Goal: Browse casually: Explore the website without a specific task or goal

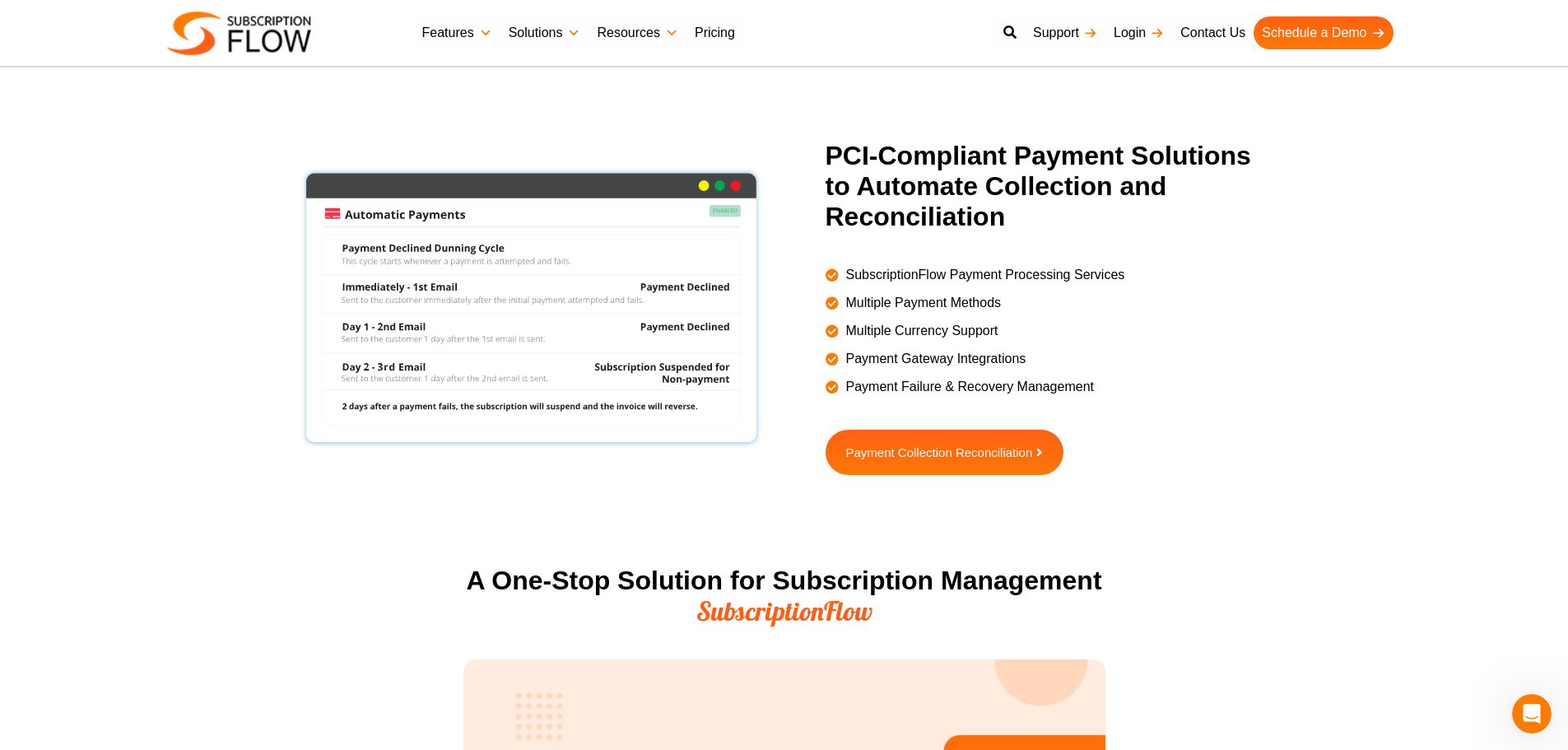
scroll to position [1433, 0]
click at [164, 409] on section "PCI-Compliant Payment Solutions to Automate Collection and Reconciliation Subsc…" at bounding box center [784, 349] width 1568 height 416
click at [70, 466] on section "PCI-Compliant Payment Solutions to Automate Collection and Reconciliation Subsc…" at bounding box center [784, 349] width 1568 height 416
click at [838, 152] on h2 "PCI-Compliant Payment Solutions to Automate Collection and Reconciliation" at bounding box center [1051, 186] width 452 height 91
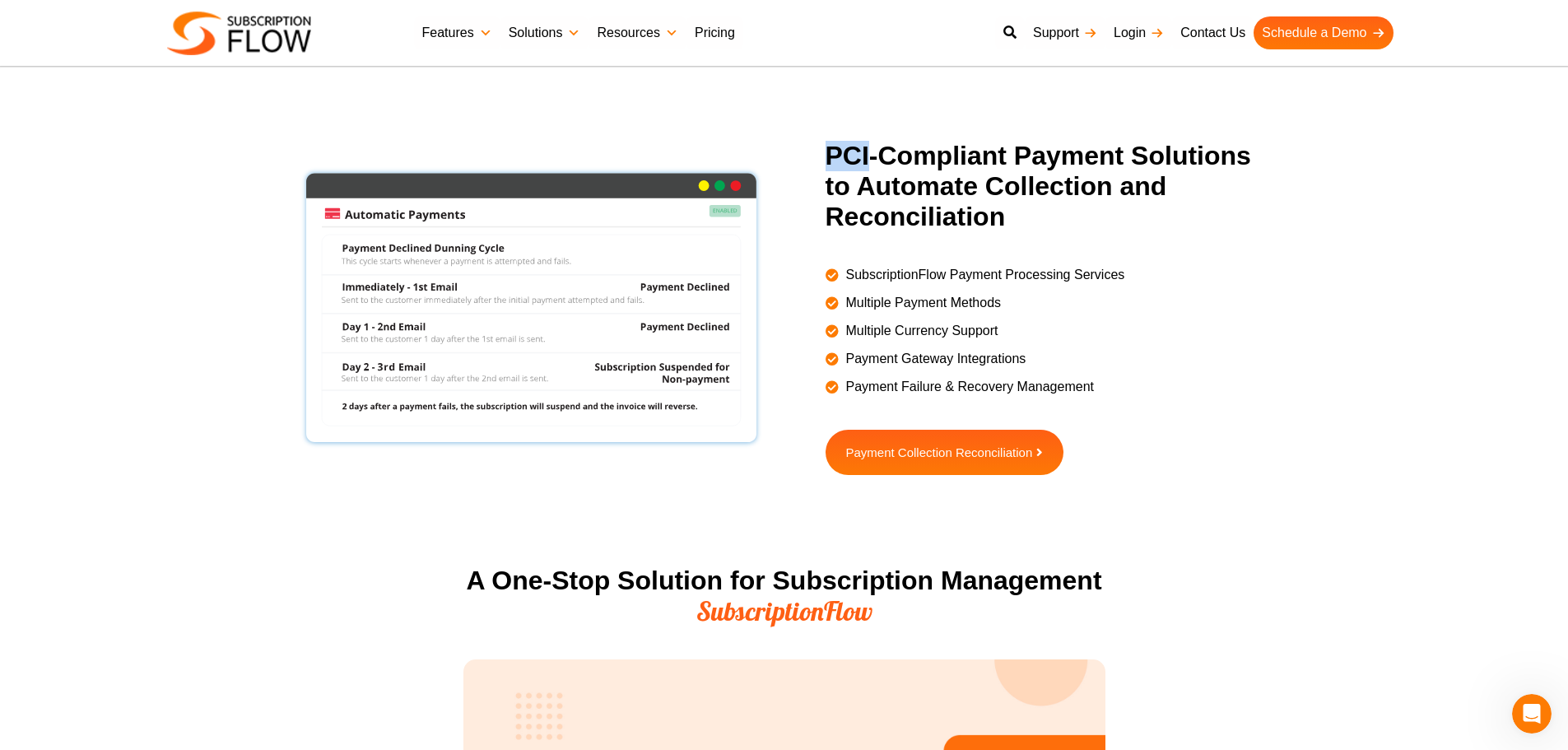
drag, startPoint x: 869, startPoint y: 166, endPoint x: 860, endPoint y: 161, distance: 10.3
click at [869, 166] on h2 "PCI-Compliant Payment Solutions to Automate Collection and Reconciliation" at bounding box center [1051, 186] width 452 height 91
click at [900, 161] on h2 "PCI-Compliant Payment Solutions to Automate Collection and Reconciliation" at bounding box center [1051, 186] width 452 height 91
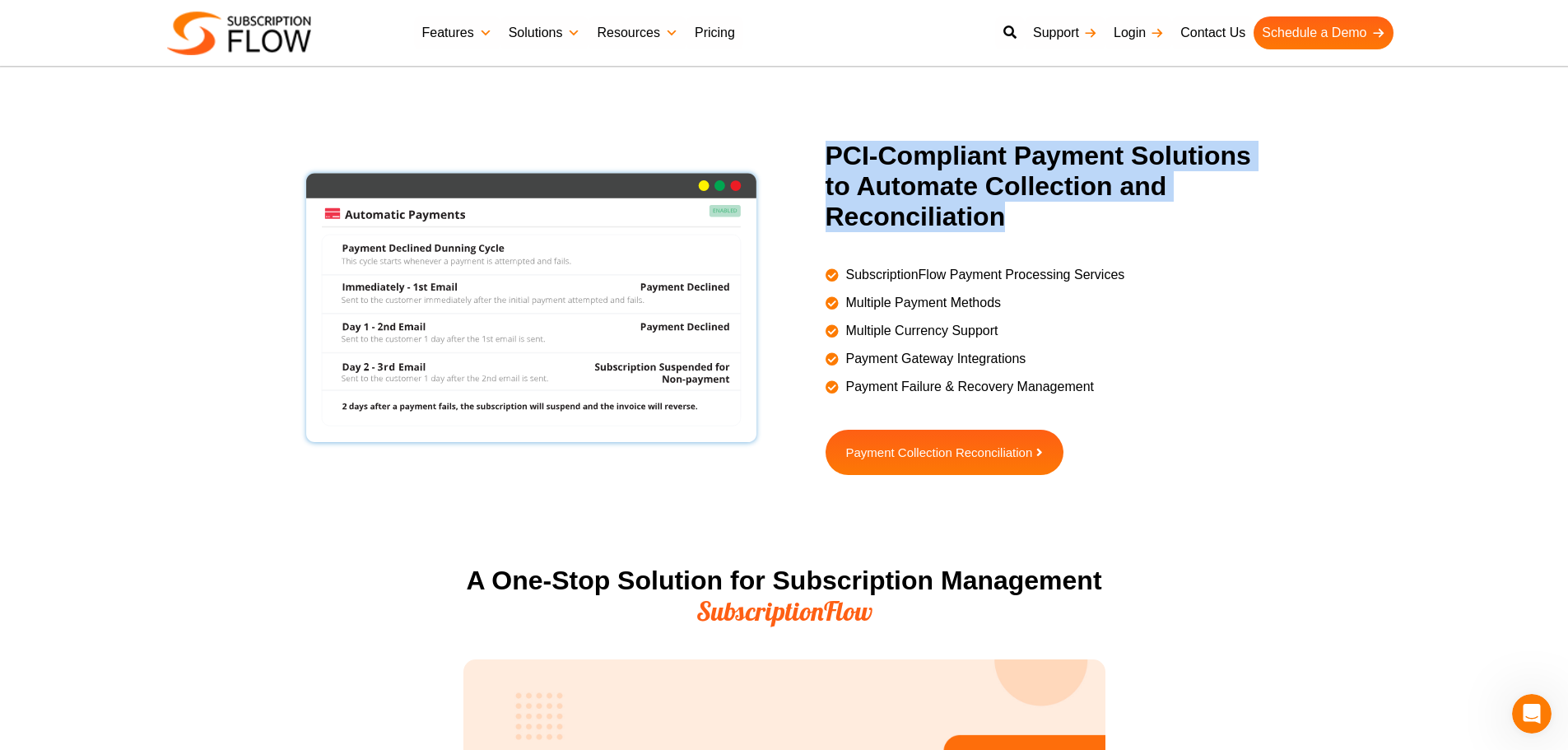
drag, startPoint x: 823, startPoint y: 154, endPoint x: 951, endPoint y: 213, distance: 140.9
click at [998, 217] on div "PCI-Compliant Payment Solutions to Automate Collection and Reconciliation Subsc…" at bounding box center [1041, 307] width 473 height 334
click at [951, 214] on h2 "PCI-Compliant Payment Solutions to Automate Collection and Reconciliation" at bounding box center [1051, 186] width 452 height 91
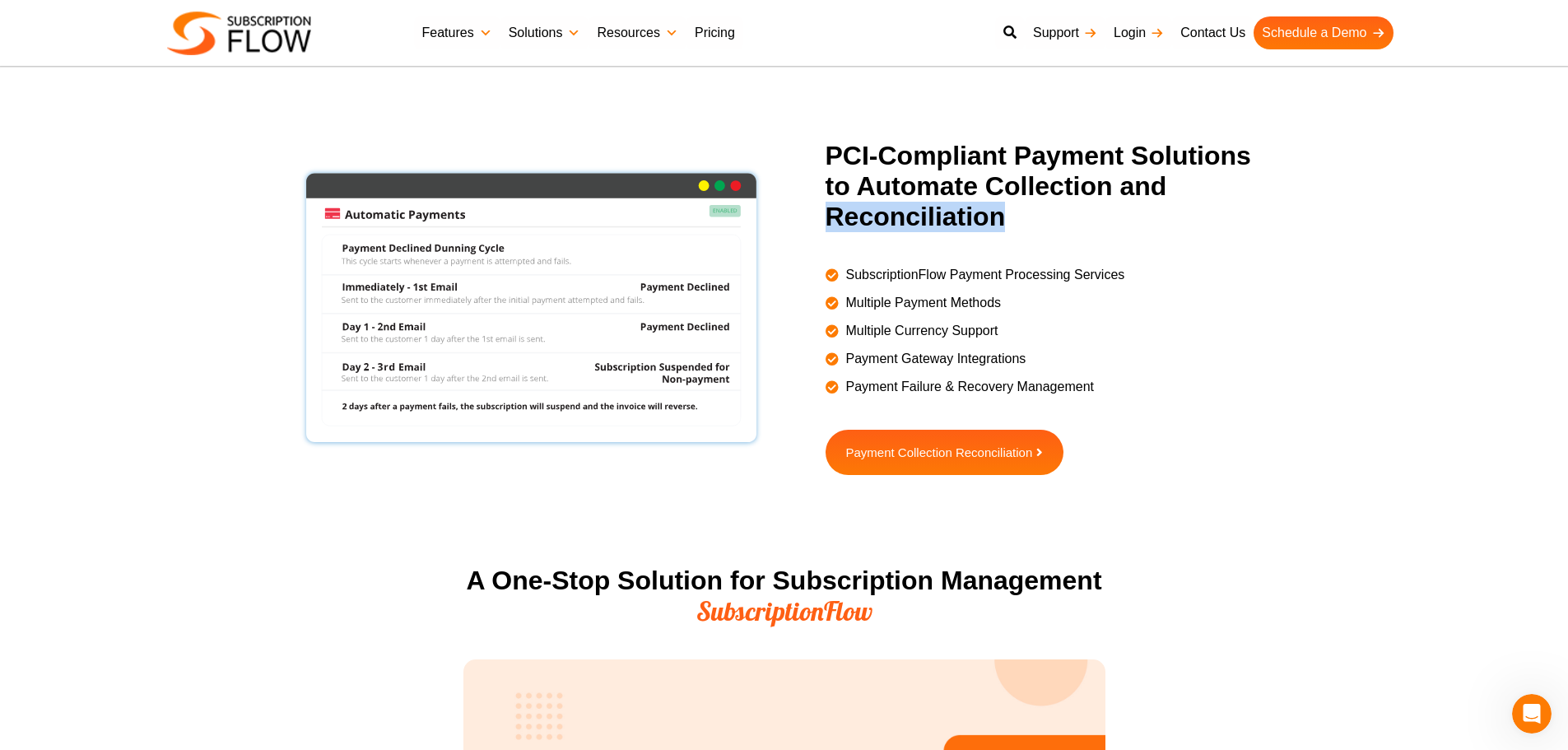
click at [951, 214] on h2 "PCI-Compliant Payment Solutions to Automate Collection and Reconciliation" at bounding box center [1051, 186] width 452 height 91
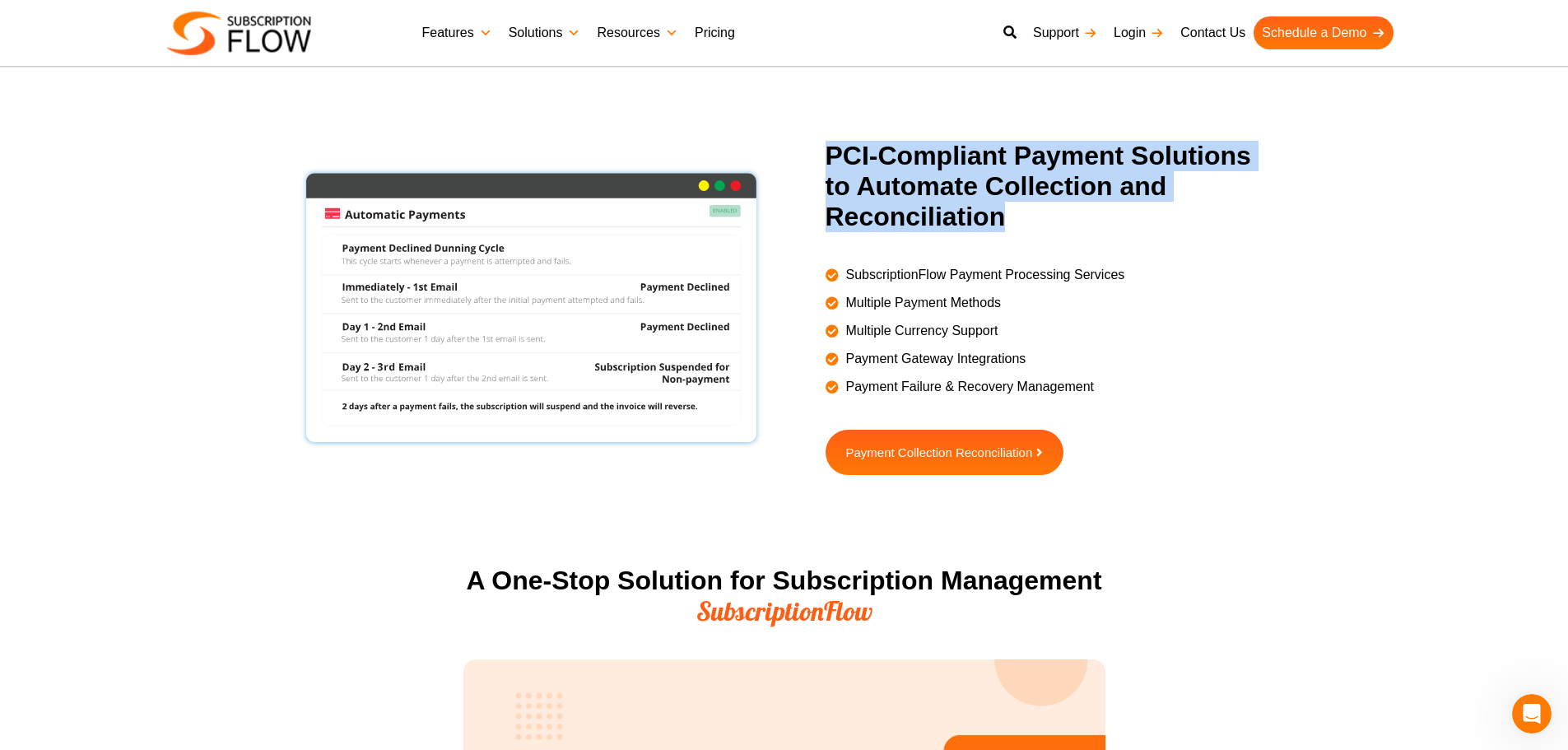
click at [951, 214] on h2 "PCI-Compliant Payment Solutions to Automate Collection and Reconciliation" at bounding box center [1051, 186] width 452 height 91
click at [893, 179] on h2 "PCI-Compliant Payment Solutions to Automate Collection and Reconciliation" at bounding box center [1051, 186] width 452 height 91
